Goal: Transaction & Acquisition: Purchase product/service

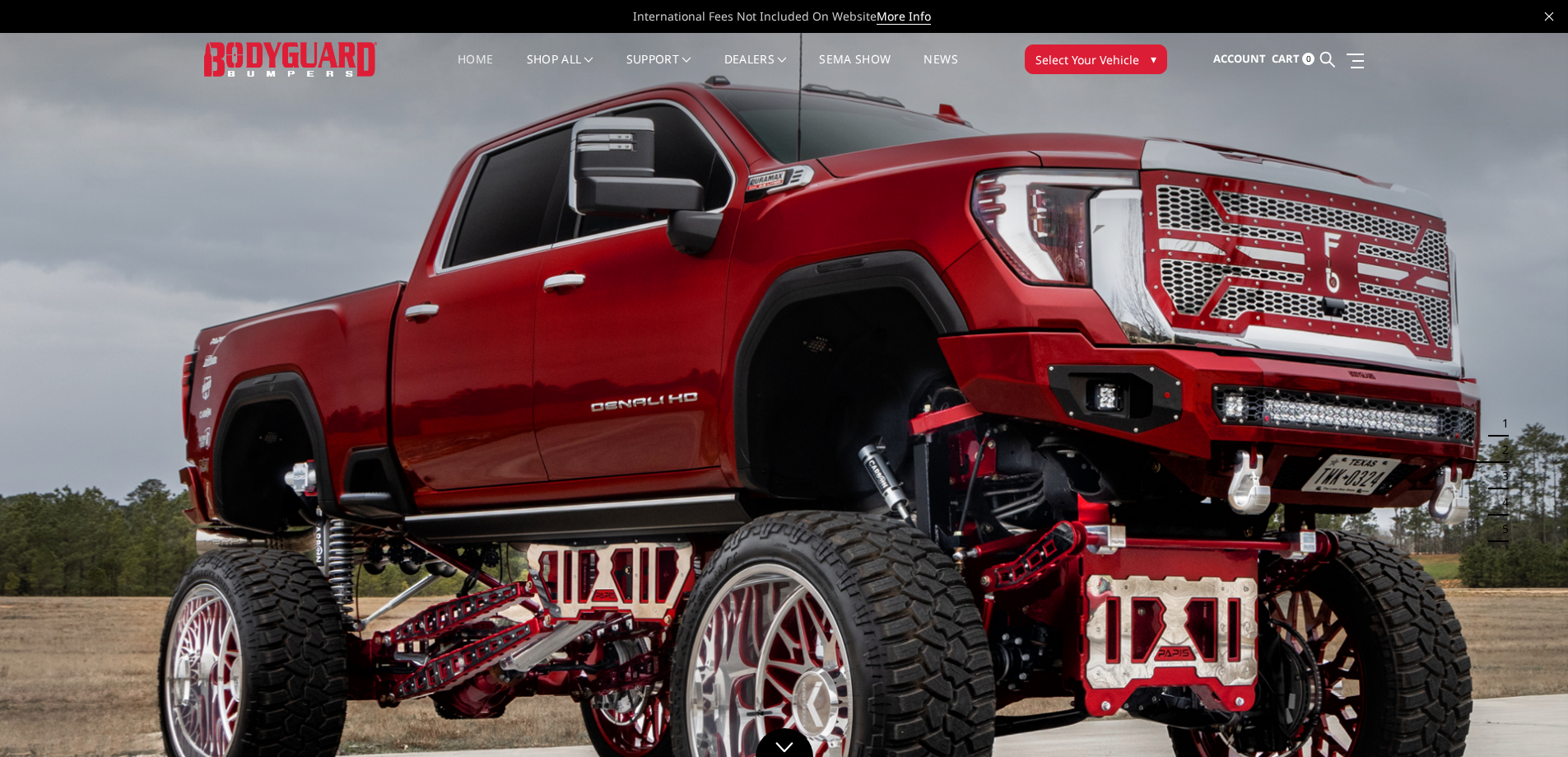
click at [1108, 52] on span "Select Your Vehicle" at bounding box center [1087, 60] width 104 height 17
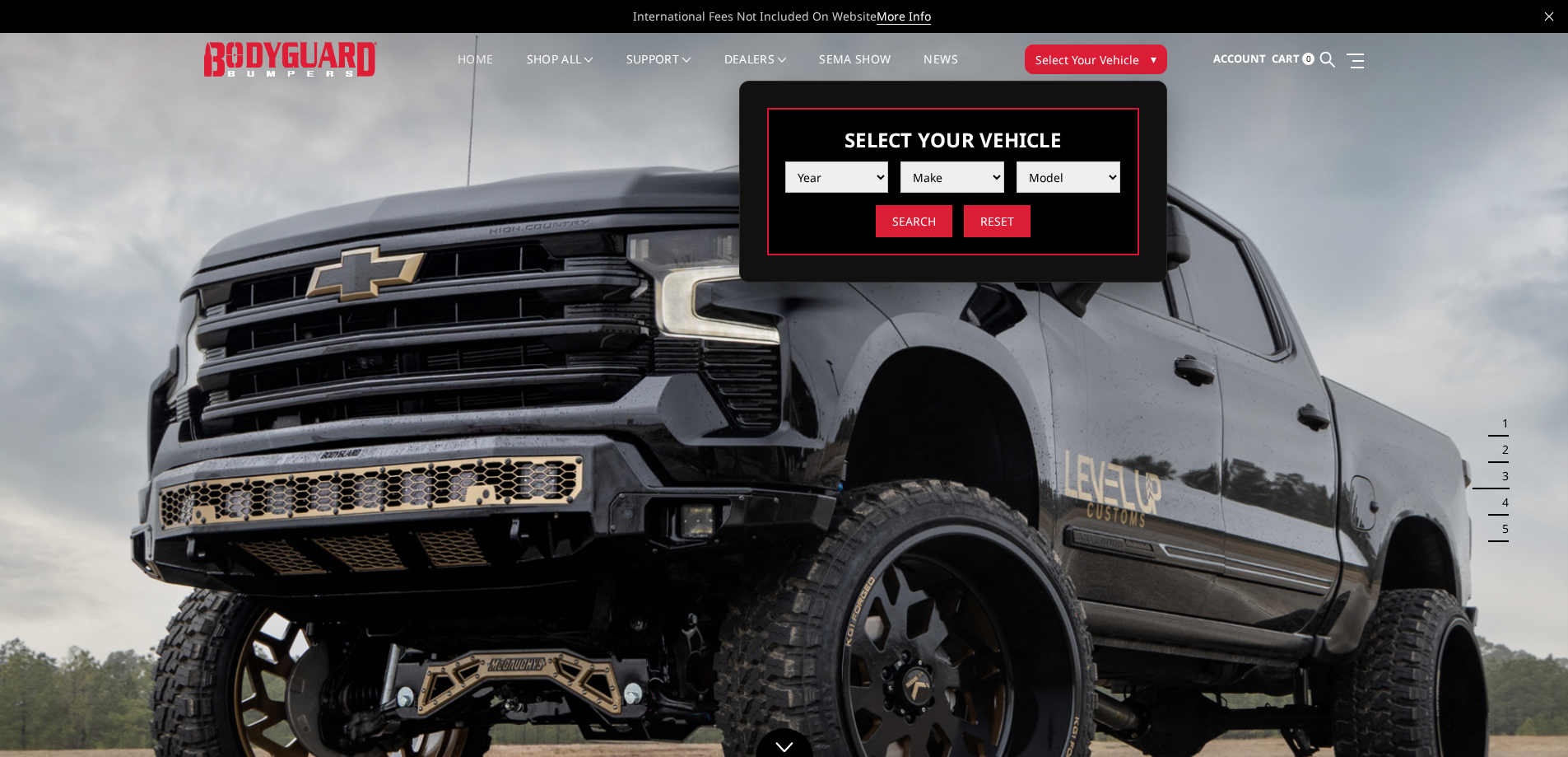
click at [831, 177] on select "Year 2025 2024 2023 2022 2021 2020 2019 2018 2017 2016 2015 2014 2013 2012 2011…" at bounding box center [837, 177] width 104 height 31
select select "yr_2016"
click at [785, 162] on select "Year 2025 2024 2023 2022 2021 2020 2019 2018 2017 2016 2015 2014 2013 2012 2011…" at bounding box center [837, 177] width 104 height 31
click at [985, 184] on select "Make Chevrolet Ford GMC Nissan Ram Toyota" at bounding box center [952, 177] width 104 height 31
select select "mk_ram"
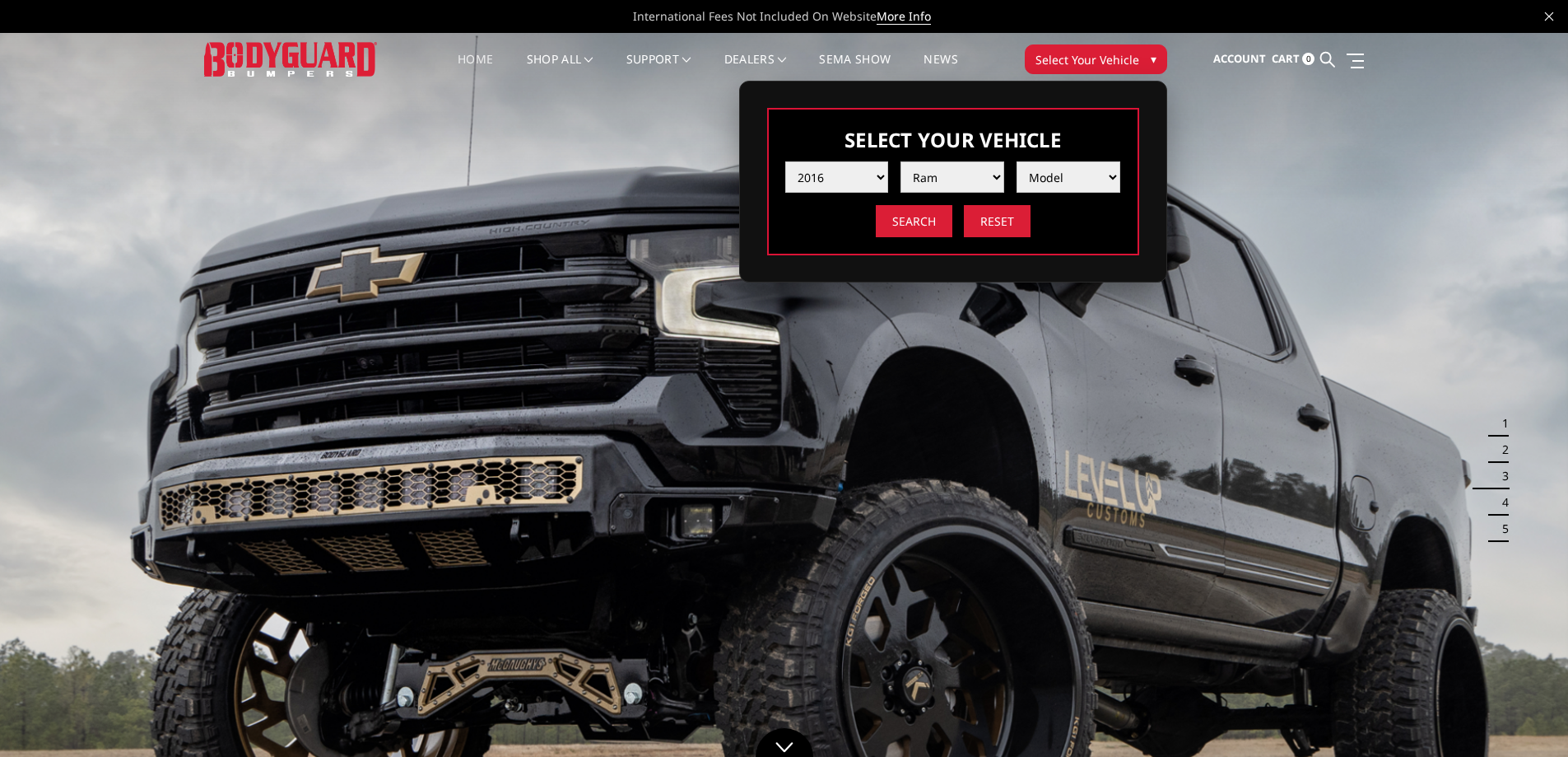
click at [900, 162] on select "Make Chevrolet Ford GMC Nissan Ram Toyota" at bounding box center [952, 177] width 104 height 31
click at [1054, 174] on select "Model 1500 5-Lug 1500 Rebel 2500 / 3500 4500 / 5500" at bounding box center [1068, 177] width 104 height 31
select select "md_2500-3500"
click at [1016, 162] on select "Model 1500 5-Lug 1500 Rebel 2500 / 3500 4500 / 5500" at bounding box center [1068, 177] width 104 height 31
click at [917, 223] on input "Search" at bounding box center [914, 222] width 77 height 32
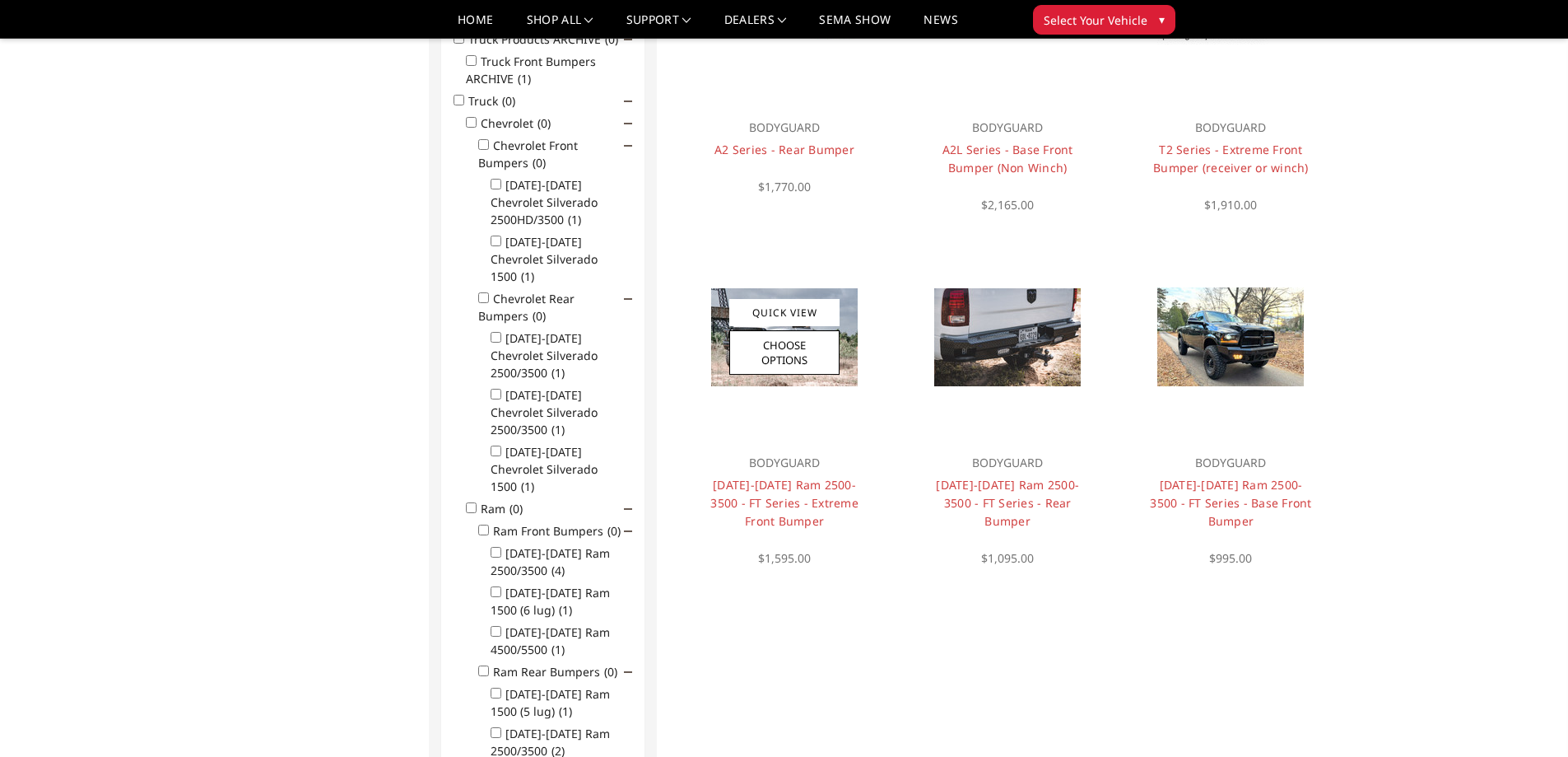
scroll to position [297, 0]
click at [780, 483] on link "[DATE]-[DATE] Ram 2500-3500 - FT Series - Extreme Front Bumper" at bounding box center [784, 501] width 148 height 52
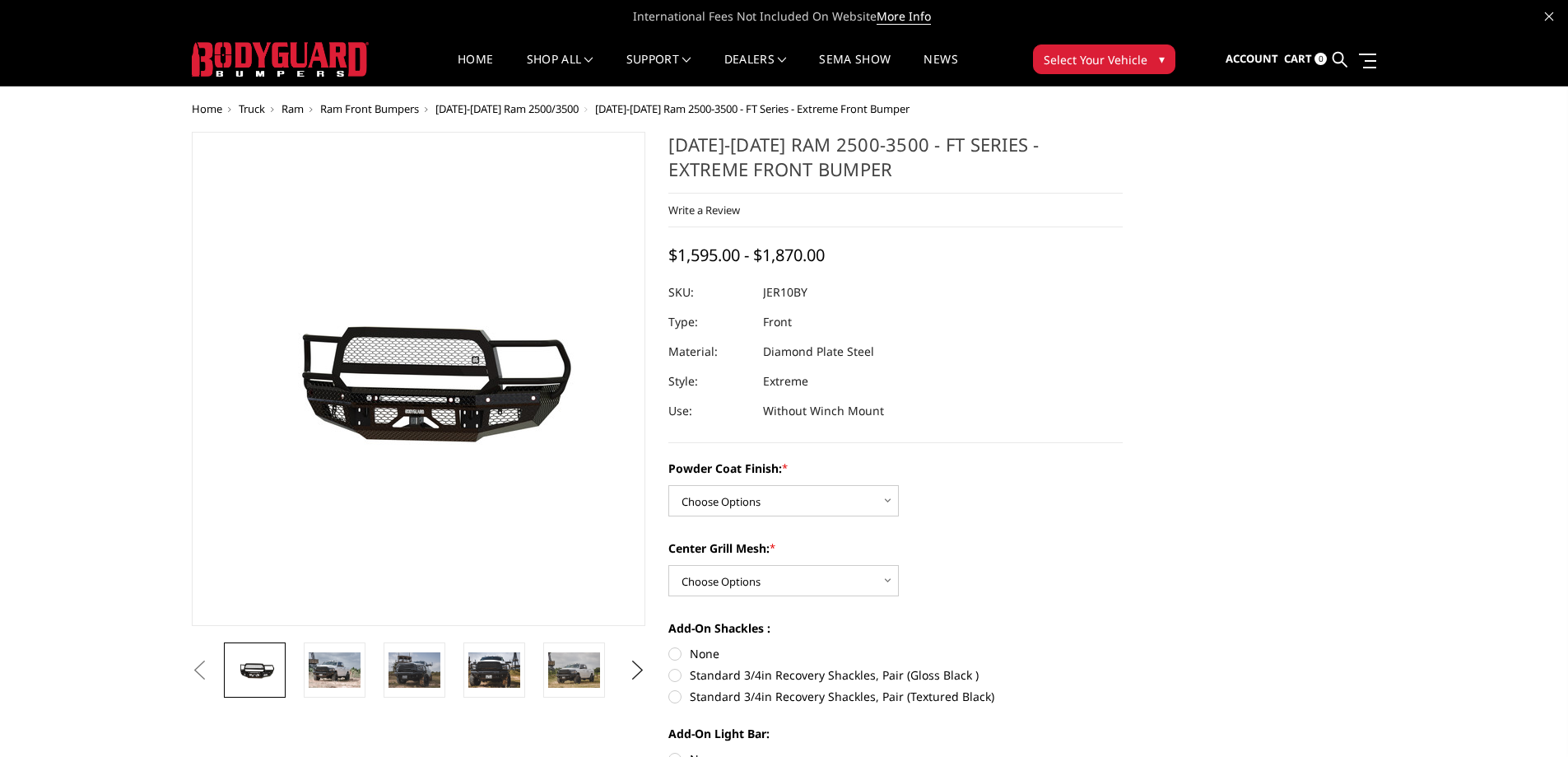
click at [522, 398] on img at bounding box center [283, 380] width 1054 height 473
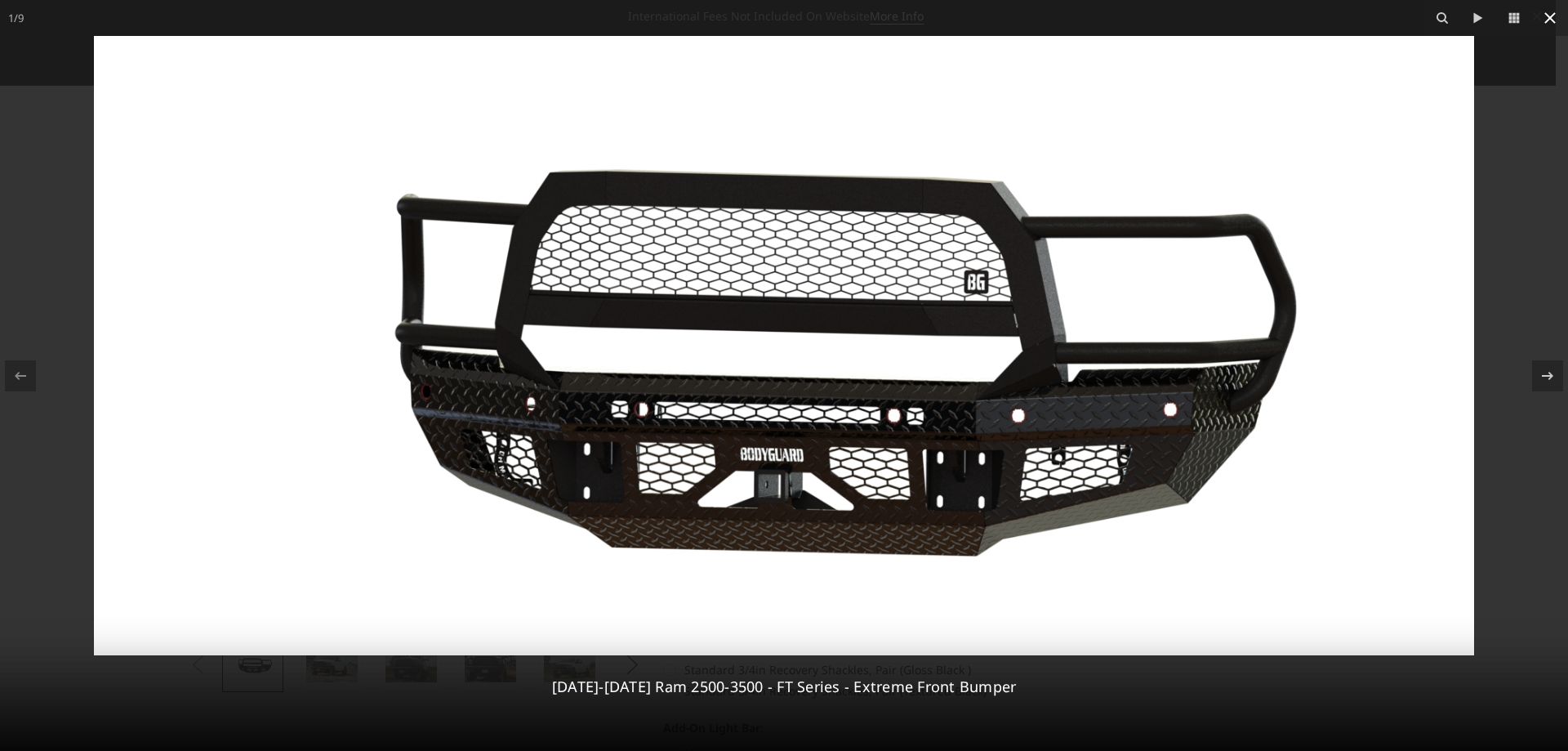
click at [1553, 22] on icon at bounding box center [1550, 18] width 11 height 11
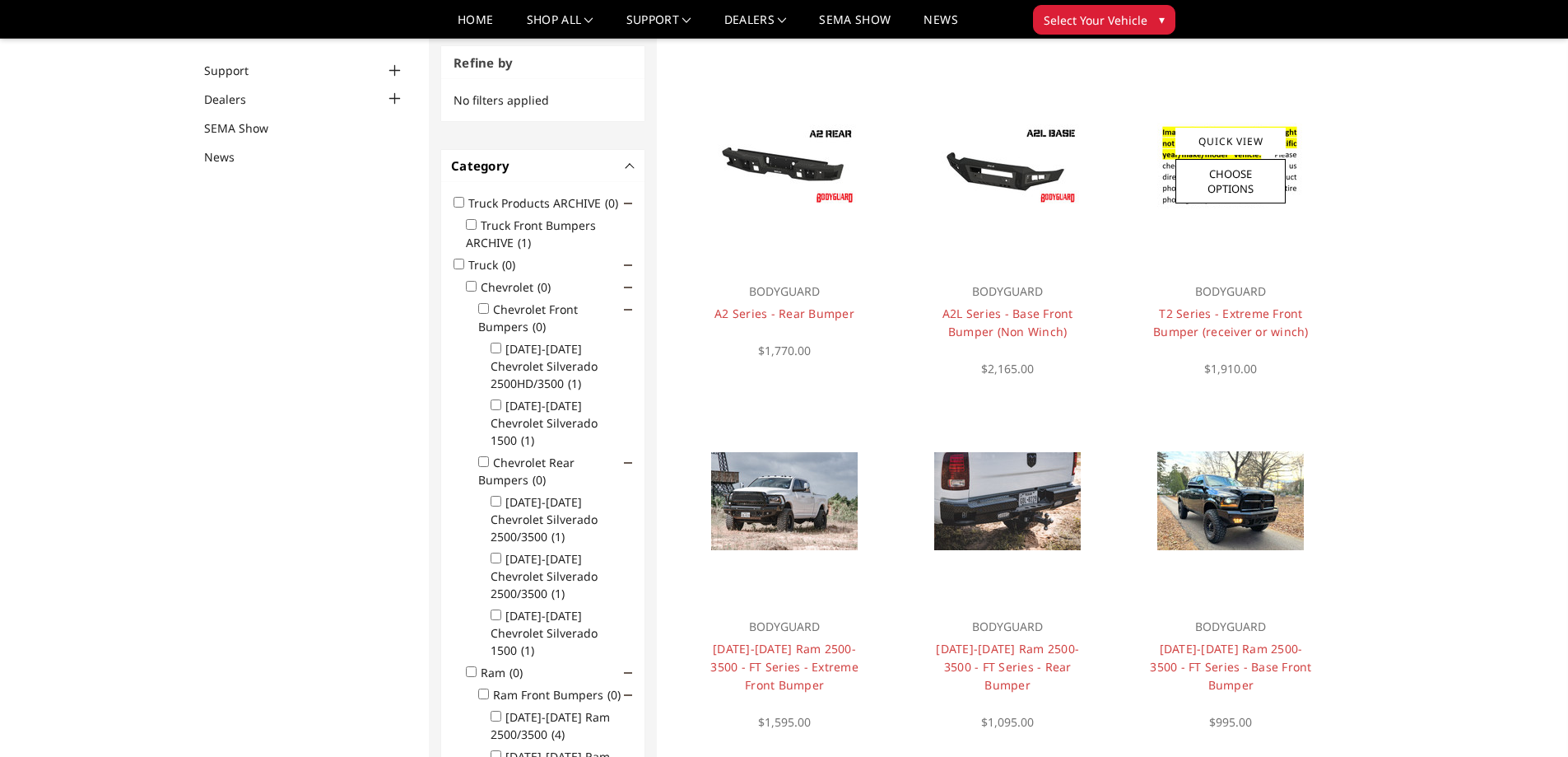
scroll to position [49, 0]
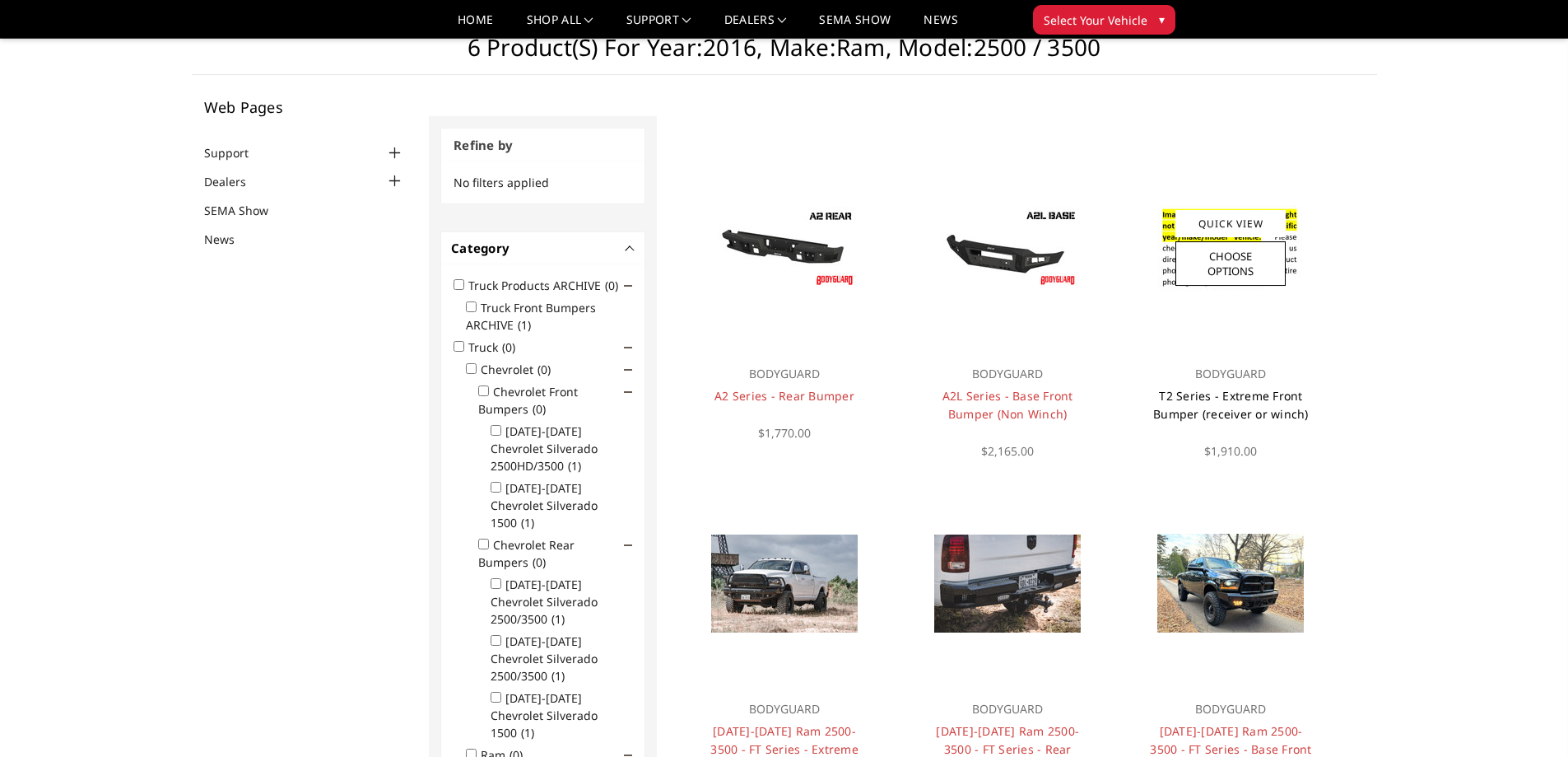
click at [1196, 395] on link "T2 Series - Extreme Front Bumper (receiver or winch)" at bounding box center [1231, 404] width 156 height 33
